Goal: Task Accomplishment & Management: Use online tool/utility

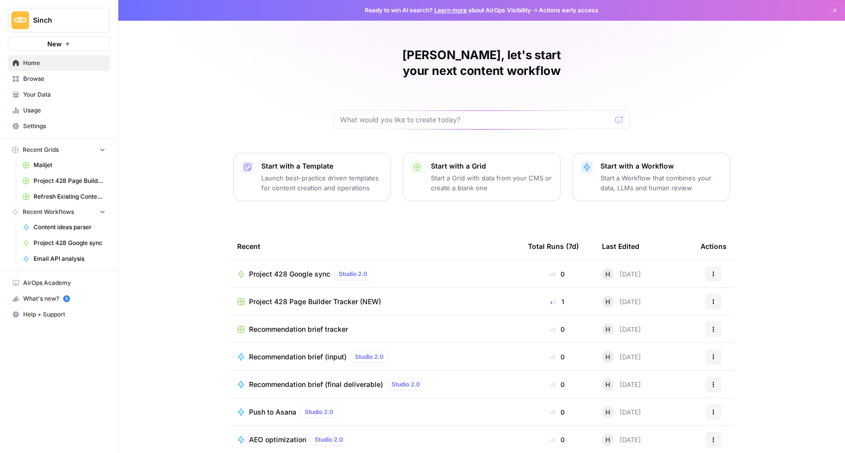
click at [37, 64] on span "Home" at bounding box center [64, 63] width 82 height 9
click at [36, 63] on span "Home" at bounding box center [64, 63] width 82 height 9
click at [38, 78] on span "Browse" at bounding box center [64, 78] width 82 height 9
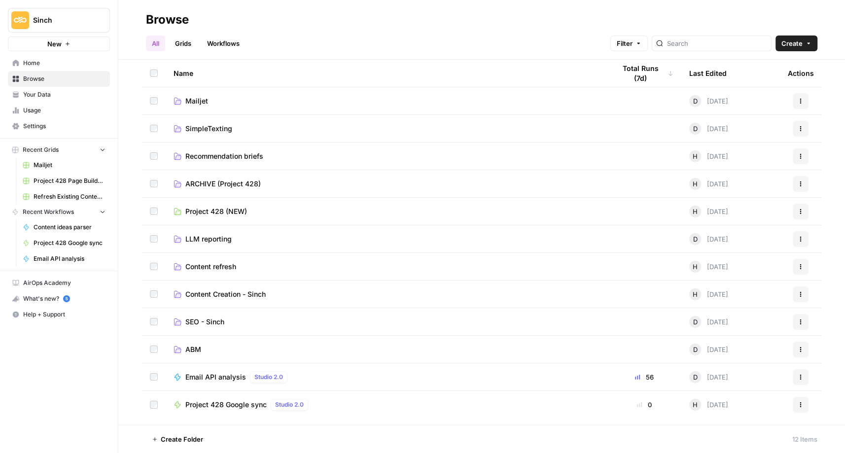
click at [231, 267] on span "Content refresh" at bounding box center [210, 267] width 51 height 10
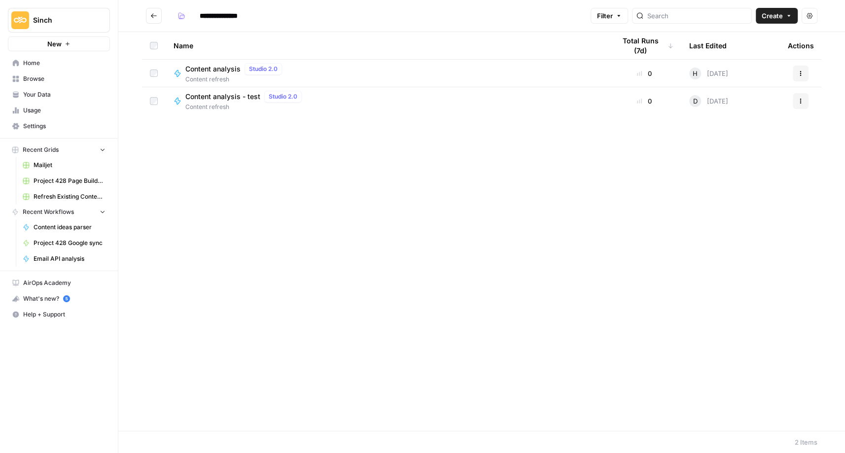
click at [153, 19] on icon "Go back" at bounding box center [153, 15] width 7 height 7
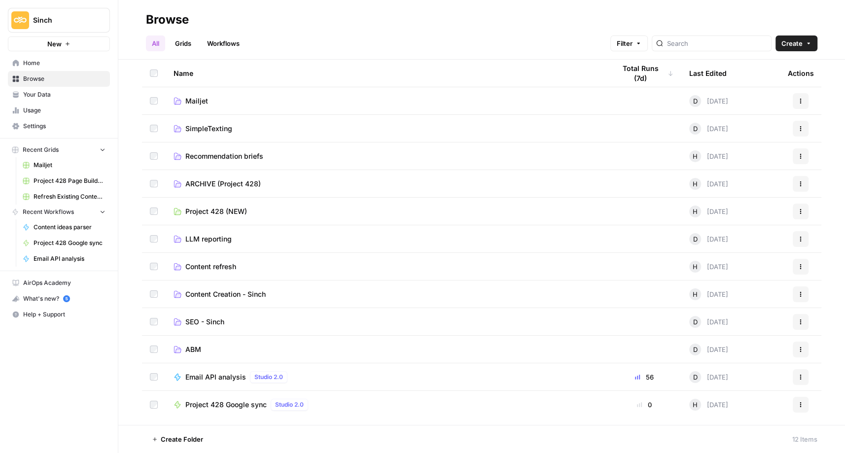
click at [224, 293] on span "Content Creation - Sinch" at bounding box center [225, 295] width 80 height 10
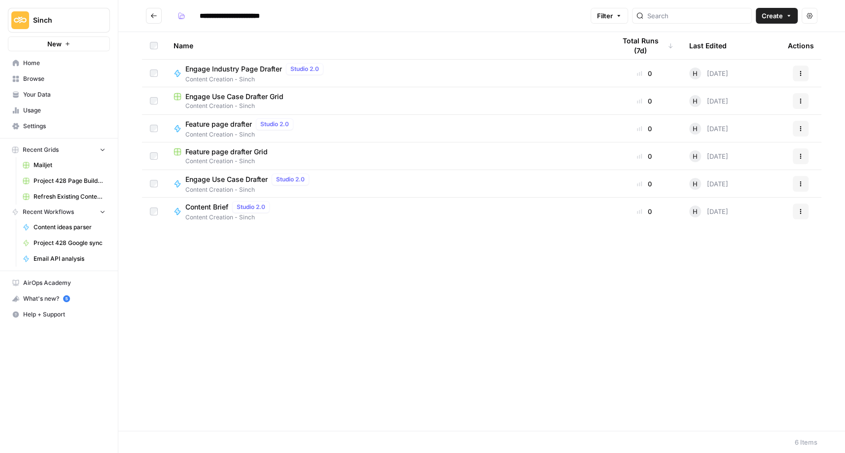
click at [215, 204] on span "Content Brief" at bounding box center [206, 207] width 43 height 10
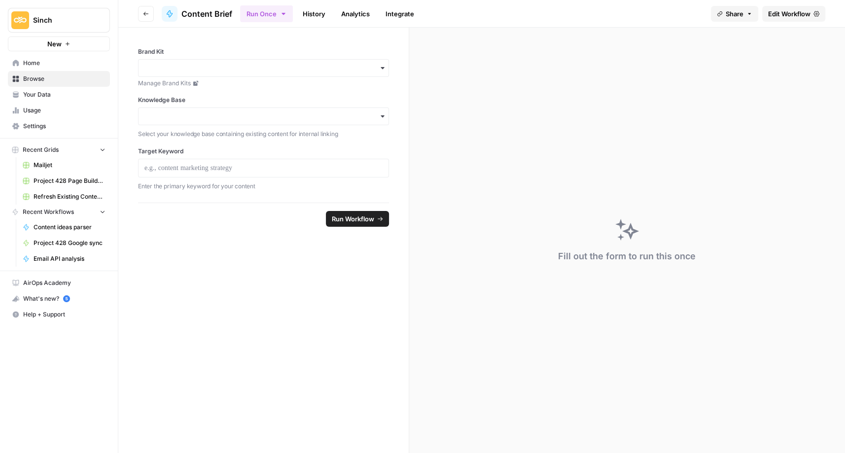
click at [149, 15] on button "Go back" at bounding box center [146, 14] width 16 height 16
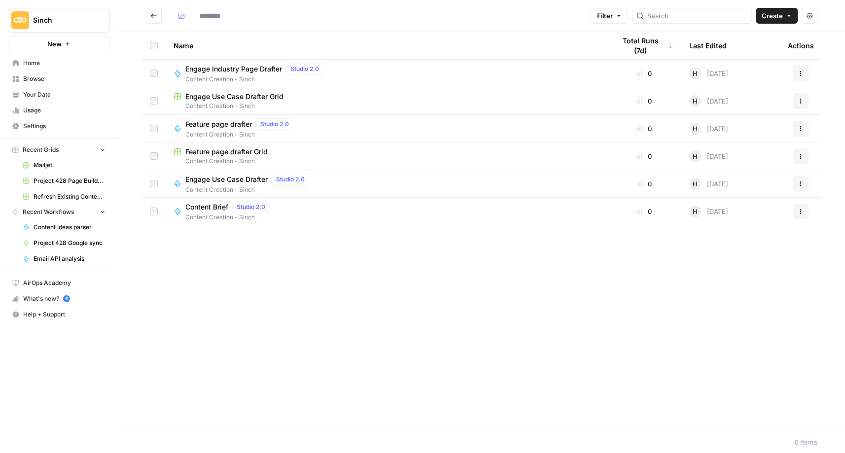
type input "**********"
click at [218, 208] on span "Content Brief" at bounding box center [206, 207] width 43 height 10
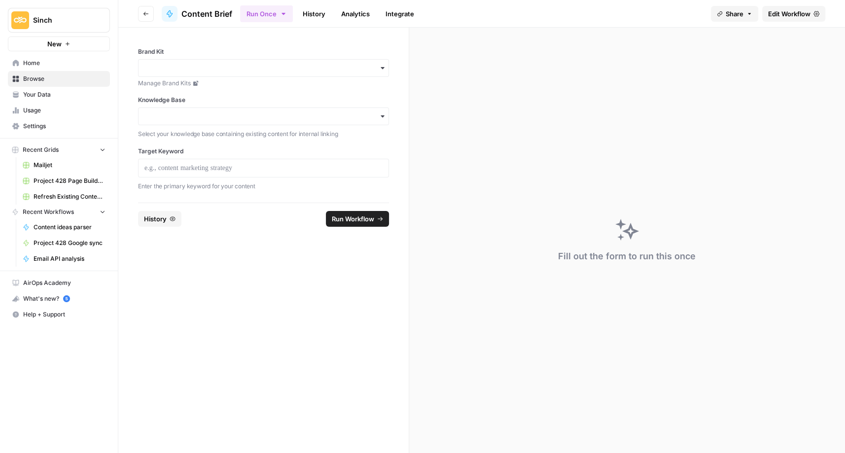
click at [794, 15] on span "Edit Workflow" at bounding box center [789, 14] width 42 height 10
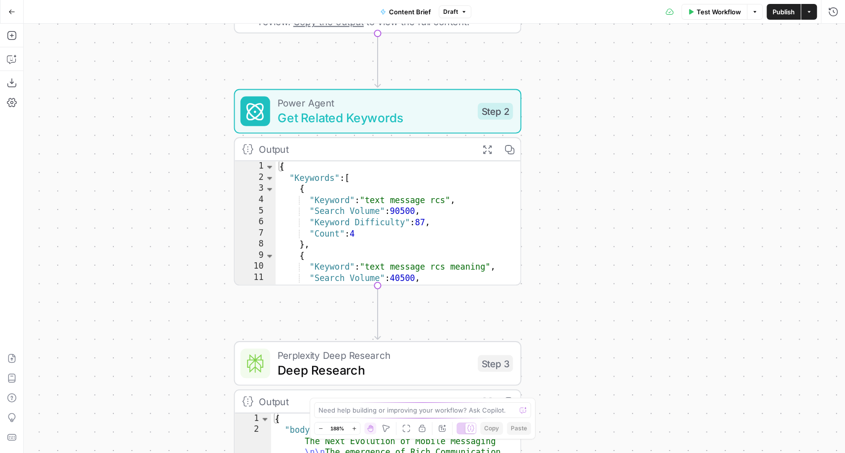
drag, startPoint x: 580, startPoint y: 148, endPoint x: 636, endPoint y: 257, distance: 123.1
click at [636, 258] on div "Workflow Set Inputs Inputs Power Agent Analyze SERP for Target Keyword Step 1 O…" at bounding box center [435, 239] width 822 height 430
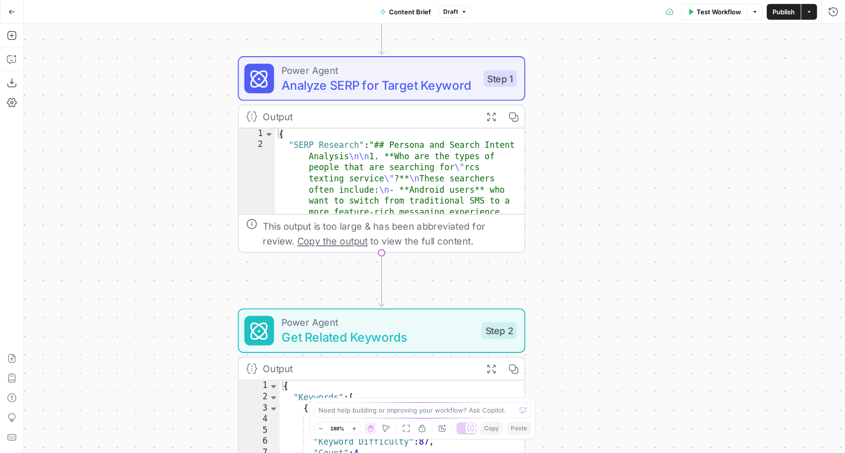
drag, startPoint x: 551, startPoint y: 87, endPoint x: 555, endPoint y: 306, distance: 219.5
click at [555, 306] on div "Workflow Set Inputs Inputs Power Agent Analyze SERP for Target Keyword Step 1 O…" at bounding box center [435, 239] width 822 height 430
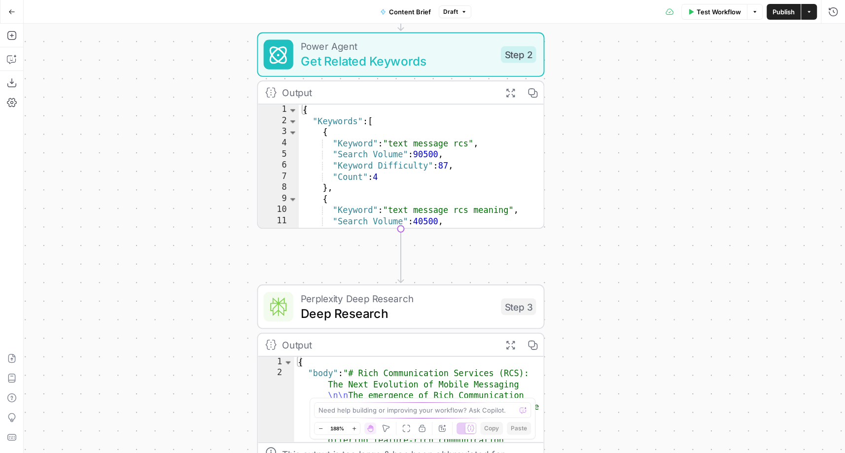
drag, startPoint x: 554, startPoint y: 316, endPoint x: 575, endPoint y: 40, distance: 277.0
click at [575, 40] on div "Workflow Set Inputs Inputs Power Agent Analyze SERP for Target Keyword Step 1 O…" at bounding box center [435, 239] width 822 height 430
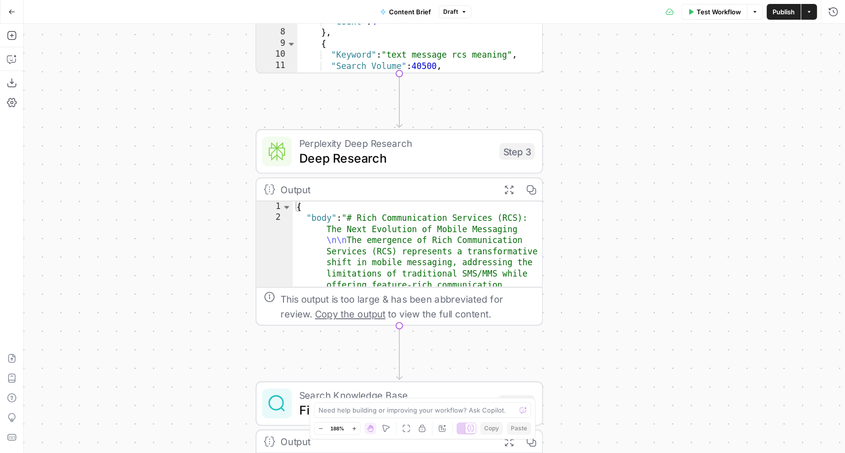
drag, startPoint x: 620, startPoint y: 314, endPoint x: 619, endPoint y: 157, distance: 157.4
click at [619, 157] on div "Workflow Set Inputs Inputs Power Agent Analyze SERP for Target Keyword Step 1 O…" at bounding box center [435, 239] width 822 height 430
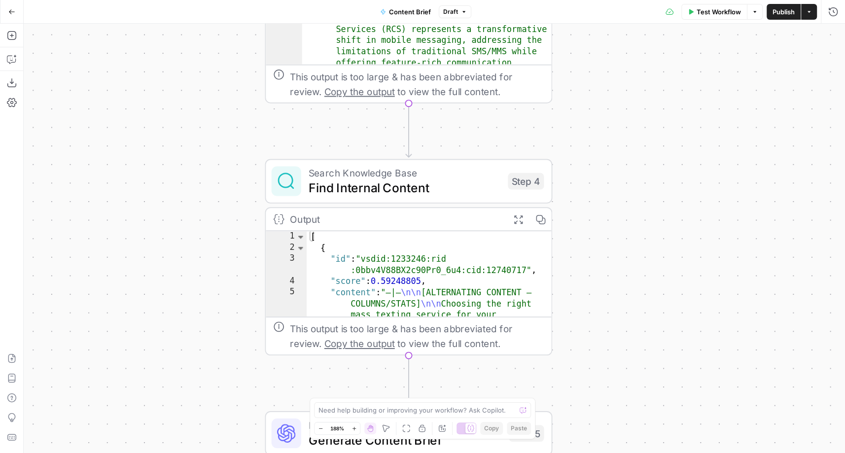
drag, startPoint x: 604, startPoint y: 283, endPoint x: 619, endPoint y: 46, distance: 237.2
click at [619, 46] on div "Workflow Set Inputs Inputs Power Agent Analyze SERP for Target Keyword Step 1 O…" at bounding box center [435, 239] width 822 height 430
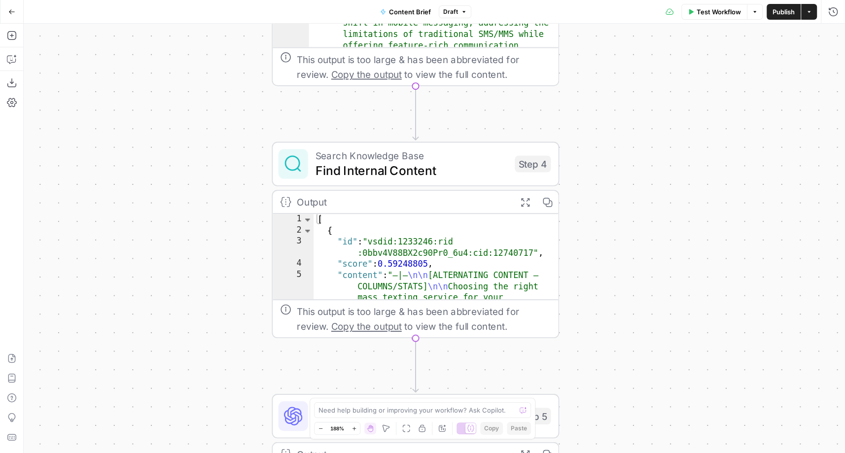
click at [347, 164] on span "Find Internal Content" at bounding box center [412, 170] width 192 height 19
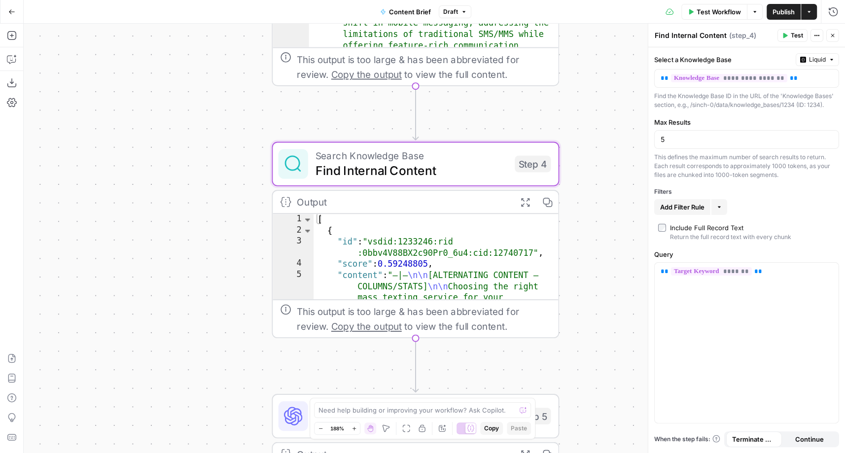
type textarea "**********"
click at [356, 270] on div "[ { "id" : "vsdid:1233246:rid :0bbv4V88BX2c90Pr0_6u4:cid:12740717" , "score" : …" at bounding box center [437, 358] width 246 height 288
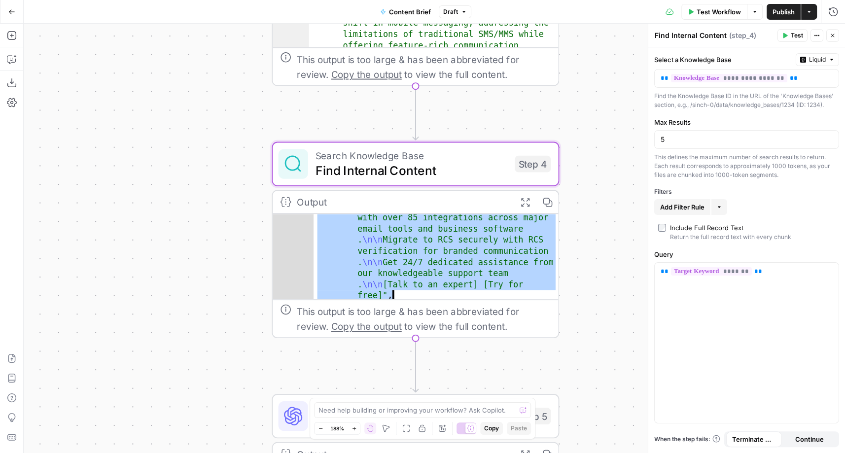
scroll to position [84, 0]
click at [200, 252] on div "Workflow Set Inputs Inputs Power Agent Analyze SERP for Target Keyword Step 1 O…" at bounding box center [435, 239] width 822 height 430
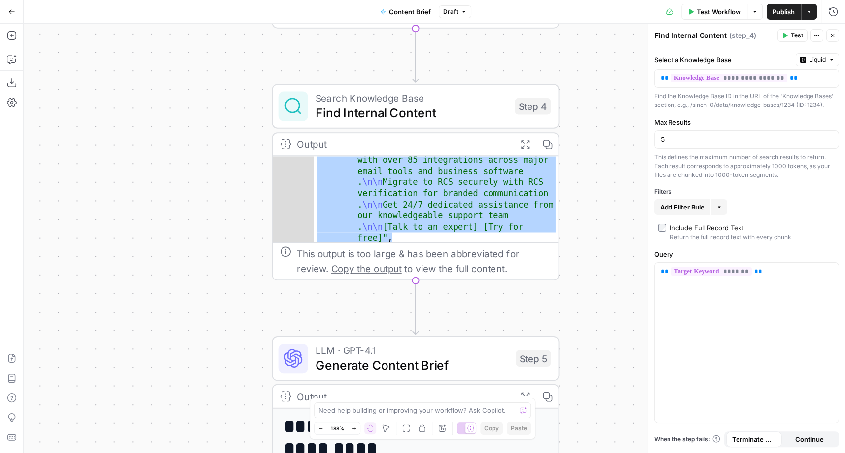
drag, startPoint x: 233, startPoint y: 299, endPoint x: 233, endPoint y: 152, distance: 147.5
click at [233, 152] on div "Workflow Set Inputs Inputs Power Agent Analyze SERP for Target Keyword Step 1 O…" at bounding box center [435, 239] width 822 height 430
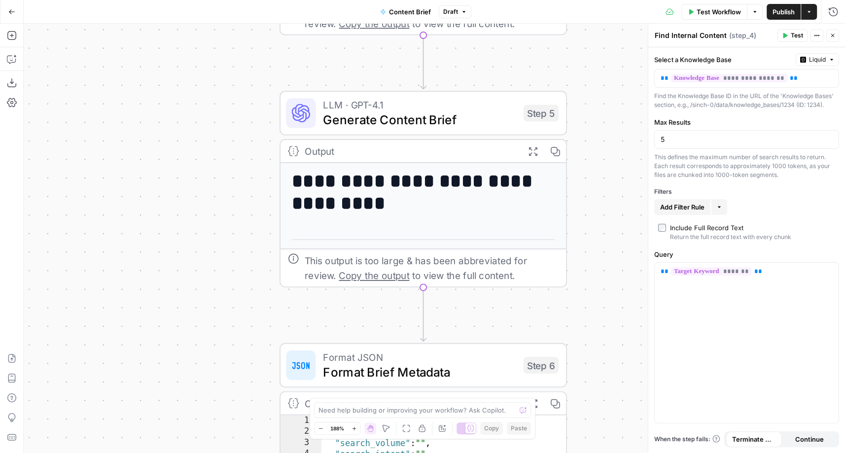
click at [330, 213] on h1 "**********" at bounding box center [424, 193] width 264 height 44
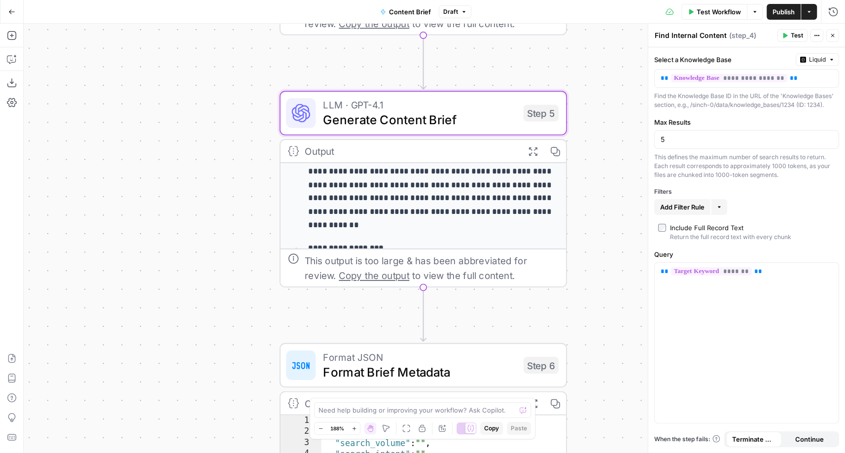
scroll to position [58, 0]
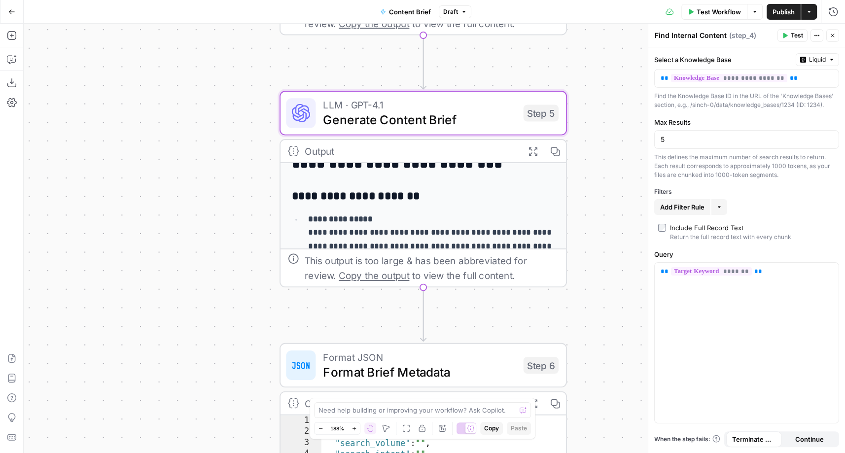
click at [14, 8] on button "Go Back" at bounding box center [12, 12] width 18 height 18
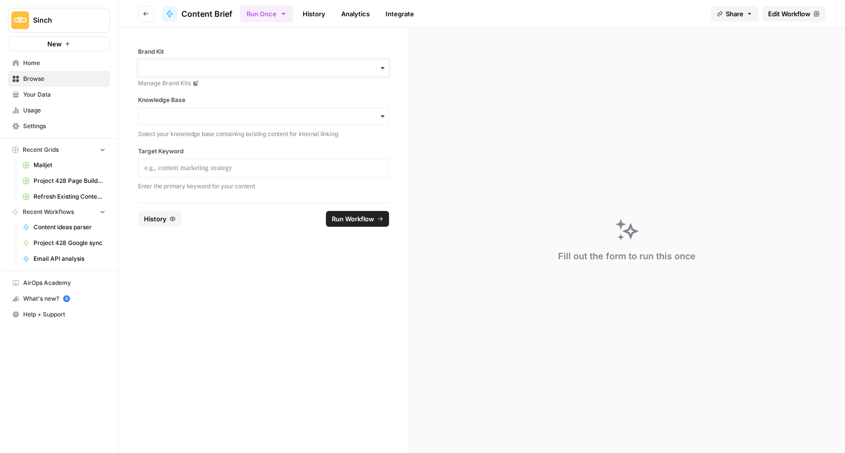
click at [372, 71] on input "Brand Kit" at bounding box center [264, 68] width 238 height 10
click at [359, 109] on div "Sinch" at bounding box center [264, 113] width 250 height 19
click at [361, 121] on input "Knowledge Base" at bounding box center [264, 116] width 238 height 10
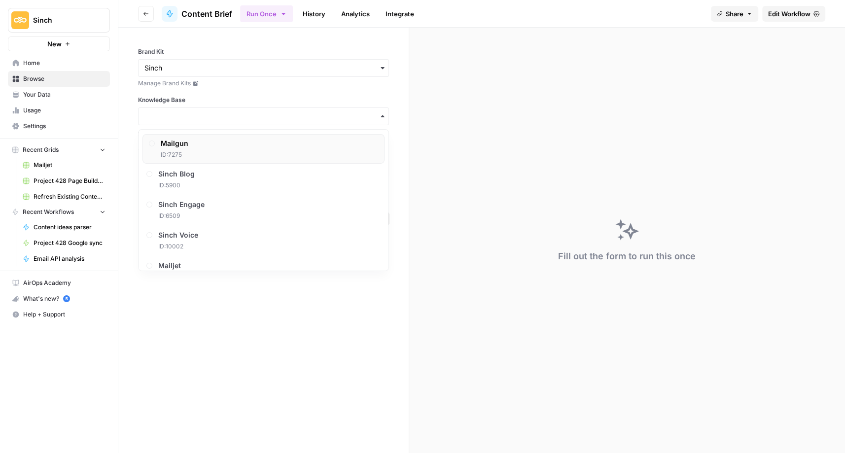
click at [355, 144] on div "Mailgun ID: 7275" at bounding box center [264, 149] width 242 height 30
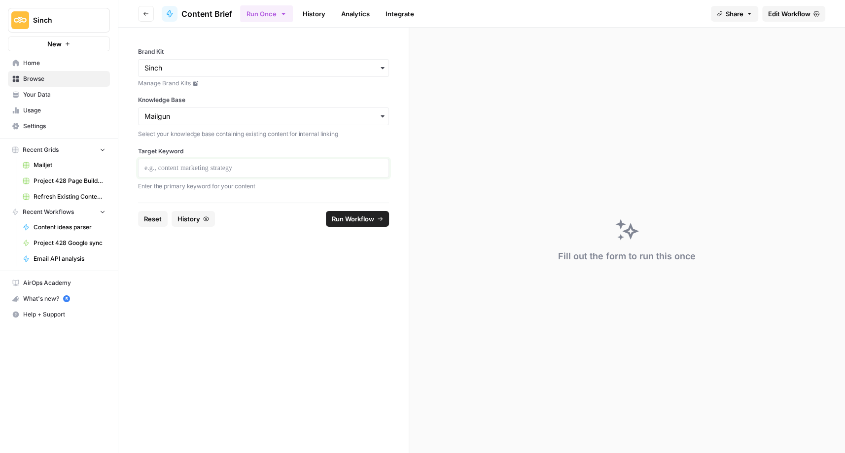
click at [346, 170] on p at bounding box center [264, 168] width 238 height 10
click at [359, 213] on button "Run Workflow" at bounding box center [357, 219] width 63 height 16
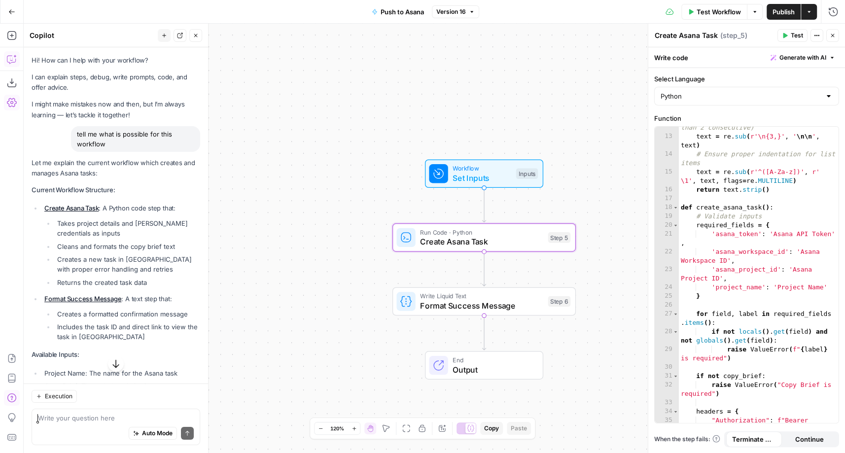
scroll to position [603, 0]
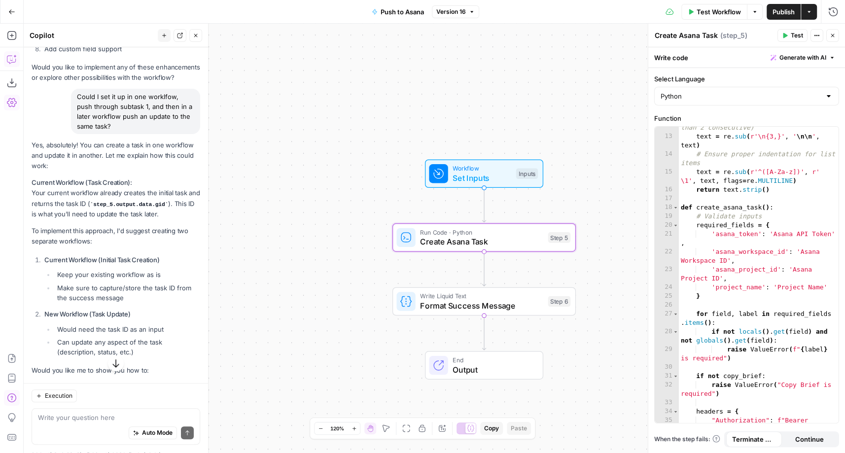
click at [12, 8] on icon "button" at bounding box center [11, 11] width 7 height 7
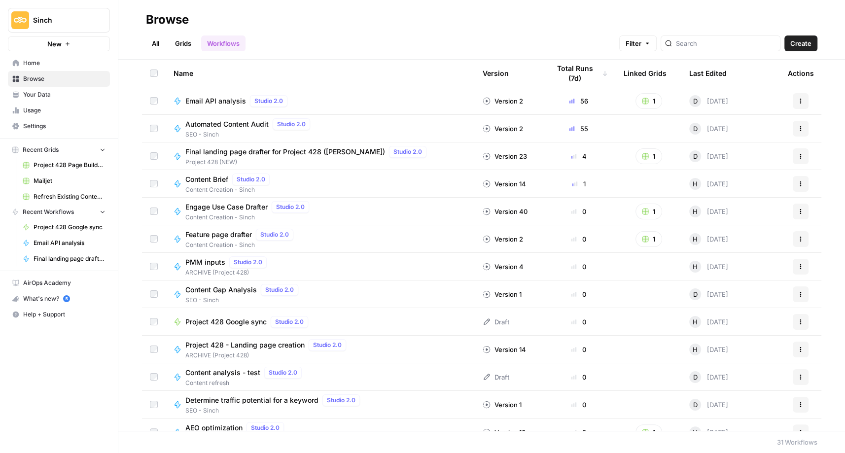
click at [31, 79] on span "Browse" at bounding box center [64, 78] width 82 height 9
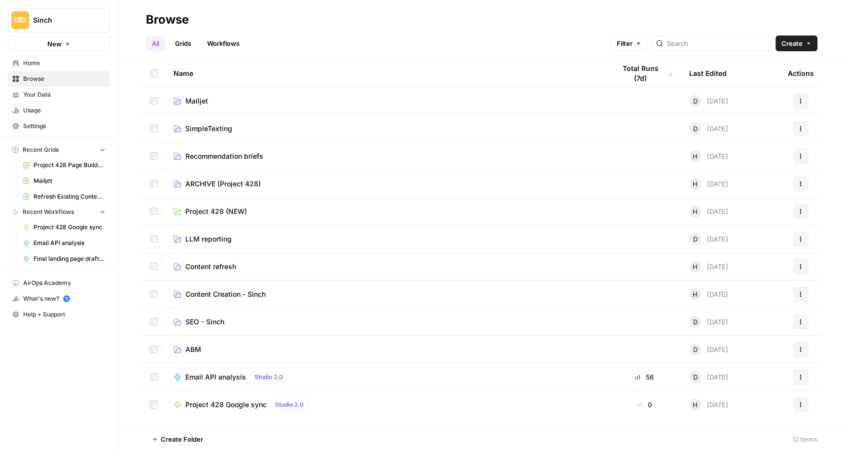
click at [210, 402] on span "Project 428 Google sync" at bounding box center [225, 405] width 81 height 10
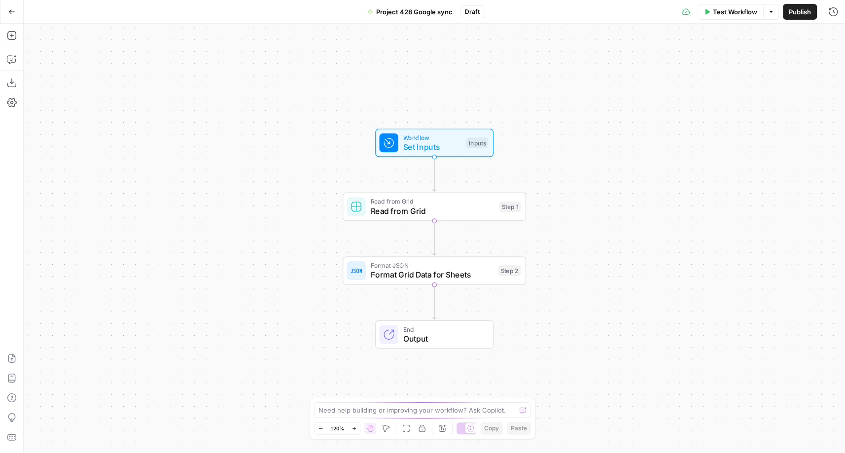
click at [15, 9] on button "Go Back" at bounding box center [12, 12] width 18 height 18
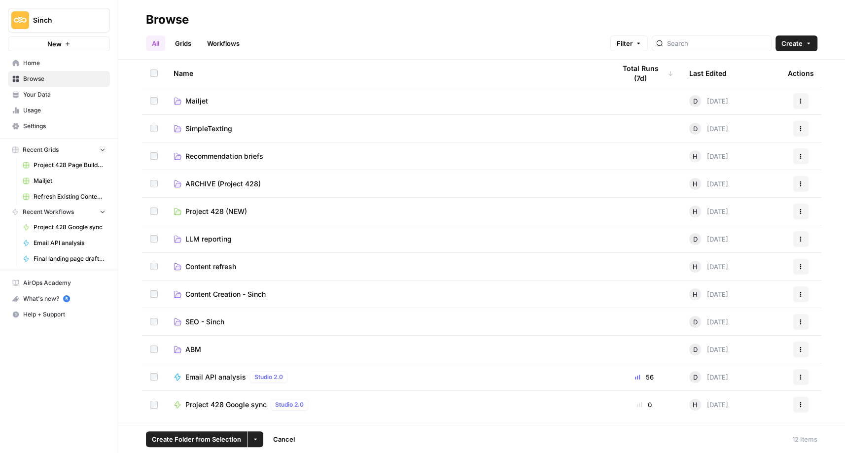
click at [796, 411] on button "Actions" at bounding box center [801, 405] width 16 height 16
click at [731, 358] on span "Move To" at bounding box center [757, 360] width 79 height 10
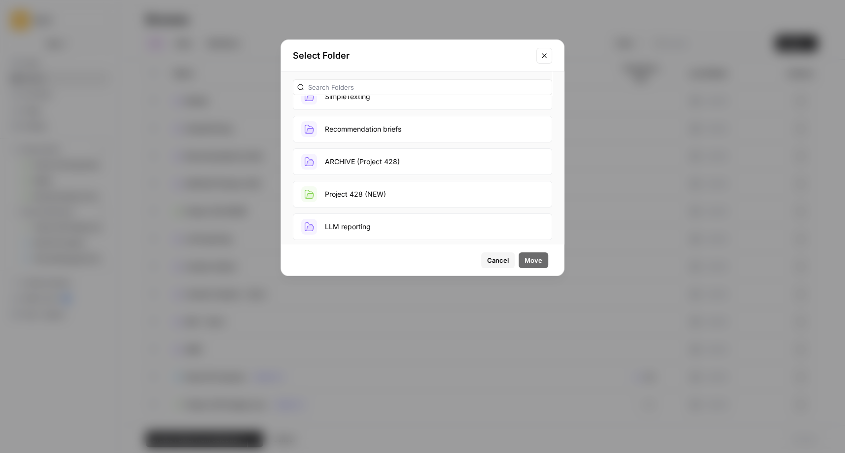
scroll to position [85, 0]
click at [368, 154] on button "Project 428 (NEW)" at bounding box center [422, 159] width 259 height 27
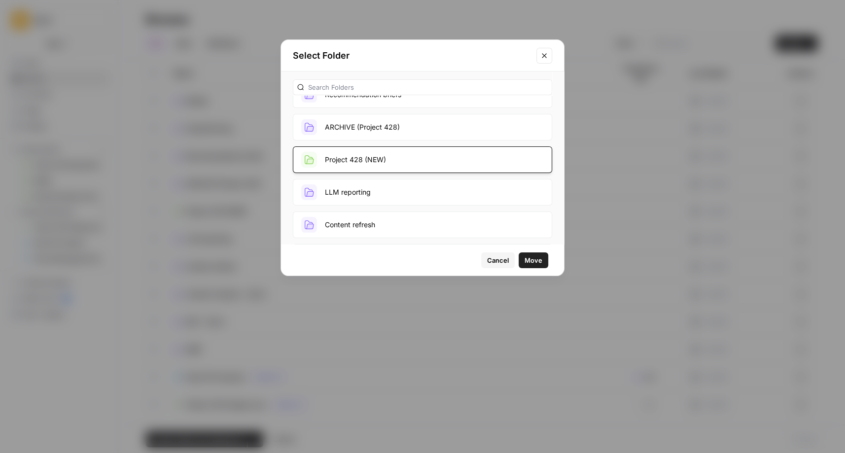
click at [539, 259] on span "Move" at bounding box center [534, 261] width 18 height 10
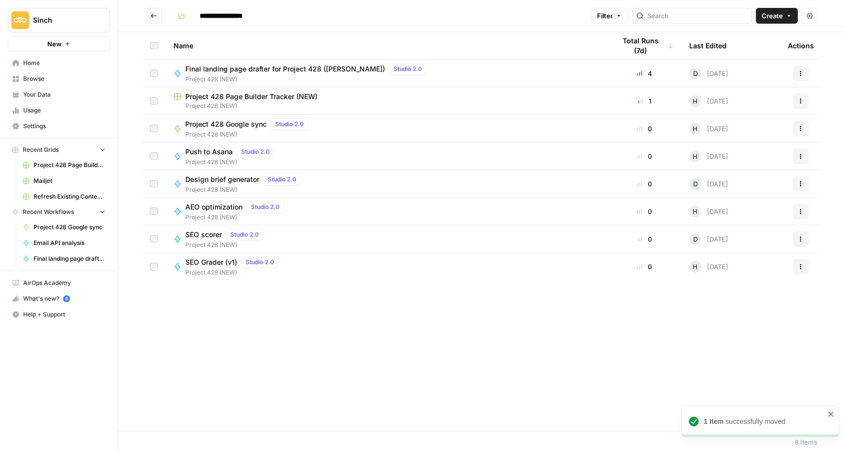
click at [159, 17] on button "Go back" at bounding box center [154, 16] width 16 height 16
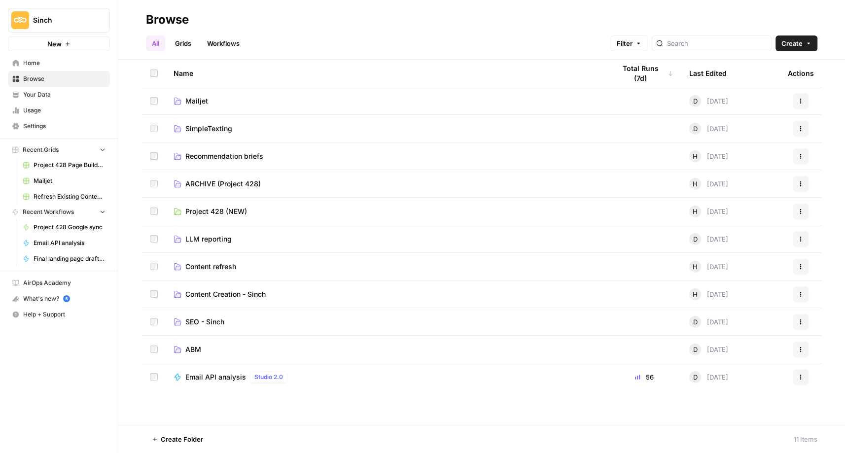
click at [200, 319] on span "SEO - Sinch" at bounding box center [204, 322] width 39 height 10
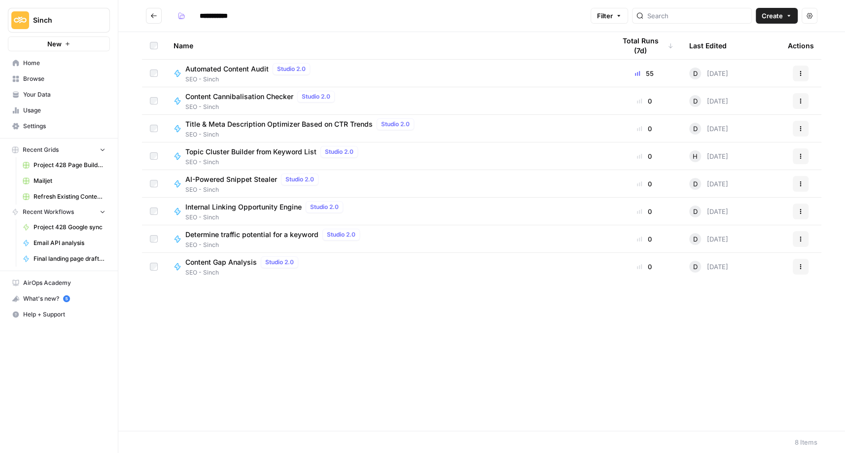
click at [235, 70] on span "Automated Content Audit" at bounding box center [226, 69] width 83 height 10
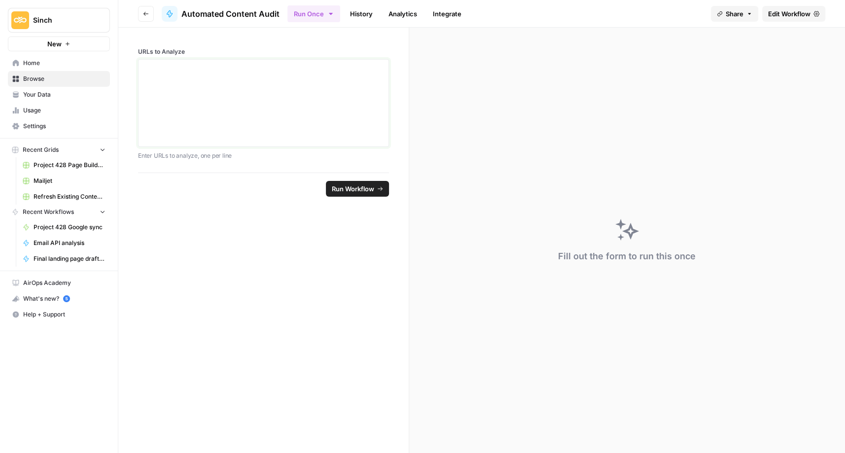
click at [161, 79] on div at bounding box center [264, 103] width 238 height 79
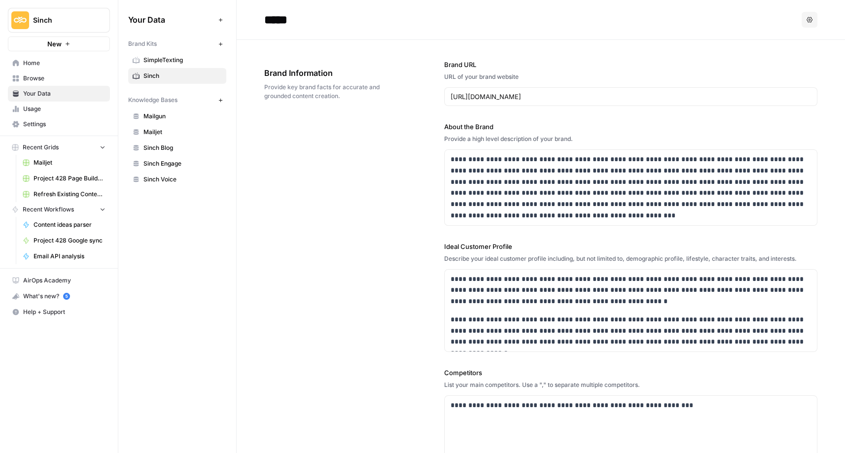
click at [35, 74] on span "Browse" at bounding box center [64, 78] width 82 height 9
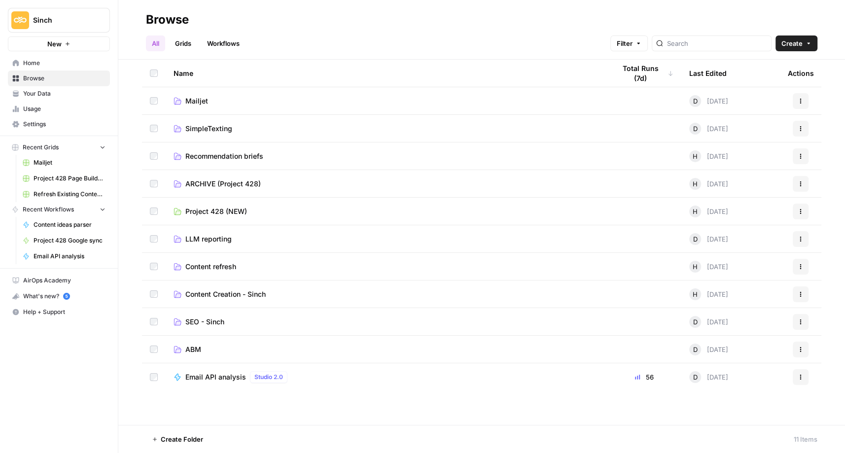
click at [218, 153] on span "Recommendation briefs" at bounding box center [224, 156] width 78 height 10
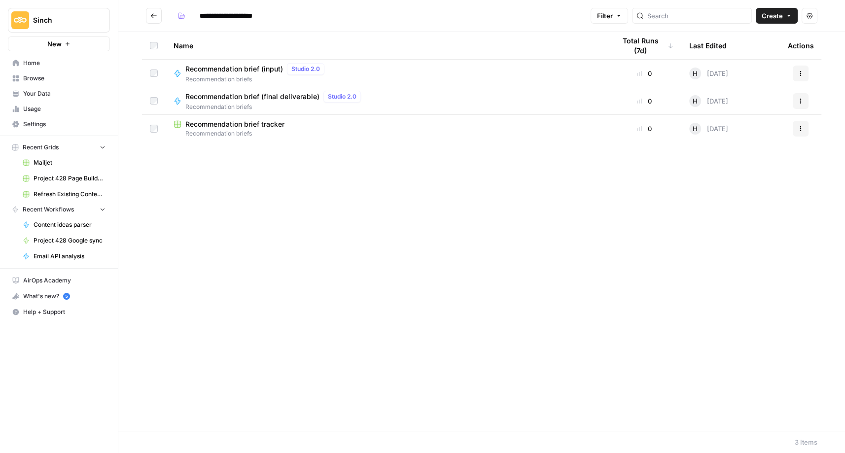
click at [234, 125] on span "Recommendation brief tracker" at bounding box center [234, 124] width 99 height 10
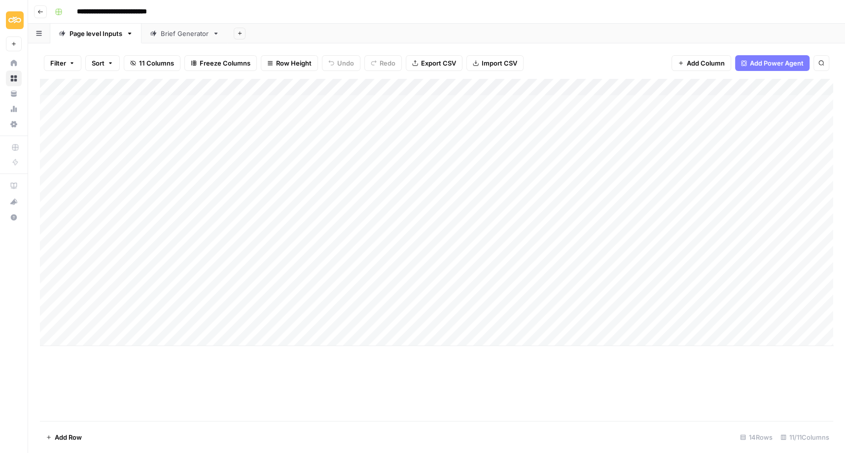
click at [71, 61] on icon "button" at bounding box center [72, 63] width 6 height 6
click at [260, 422] on footer "Add Row 14 Rows 11/11 Columns" at bounding box center [437, 437] width 794 height 32
click at [259, 101] on div "Add Column" at bounding box center [437, 212] width 794 height 267
click at [173, 37] on div "Brief Generator" at bounding box center [185, 34] width 48 height 10
click at [97, 36] on div "Page level Inputs" at bounding box center [96, 34] width 53 height 10
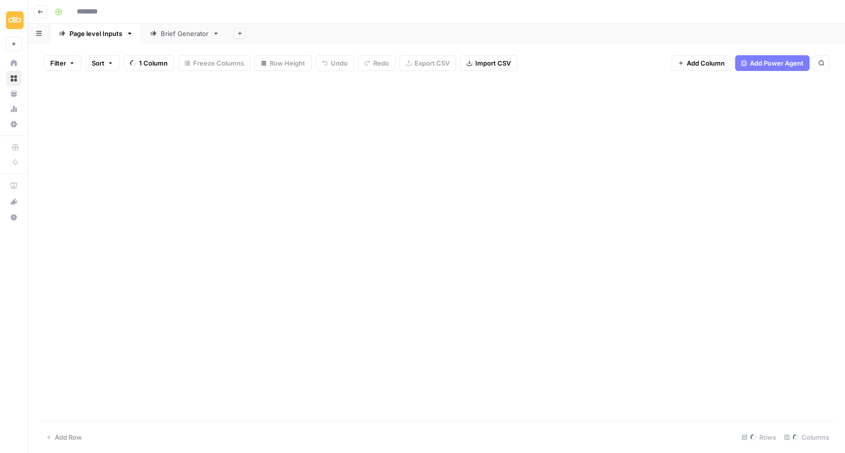
type input "**********"
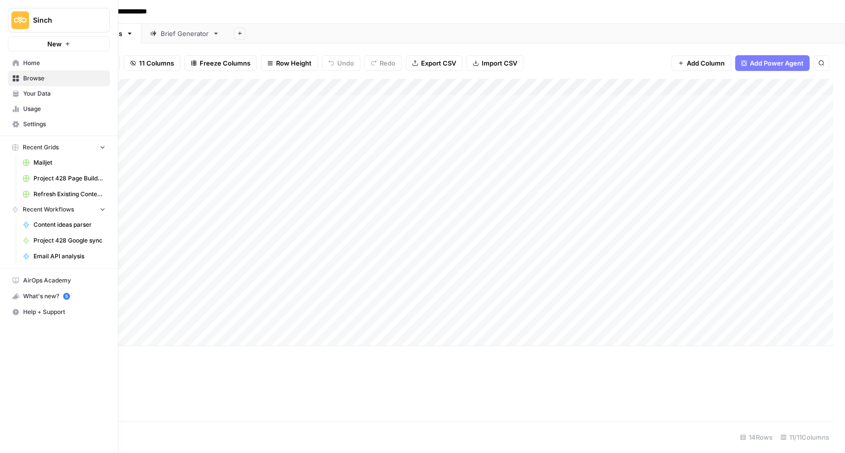
click at [77, 223] on span "Content ideas parser" at bounding box center [70, 224] width 72 height 9
